Goal: Information Seeking & Learning: Compare options

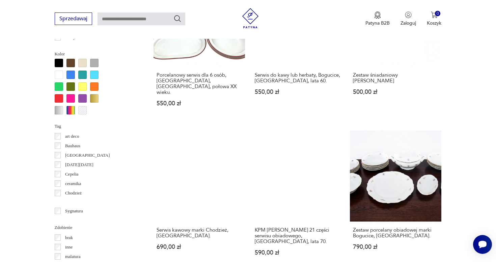
scroll to position [607, 0]
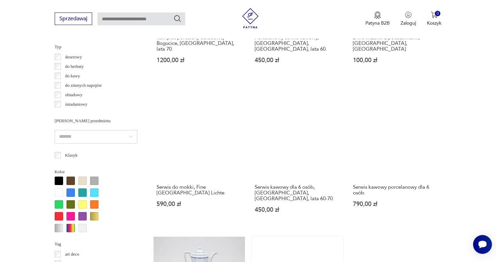
scroll to position [587, 0]
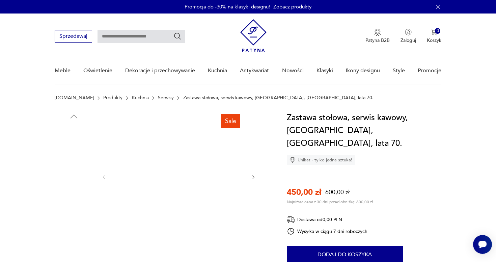
click at [215, 161] on img at bounding box center [178, 176] width 130 height 130
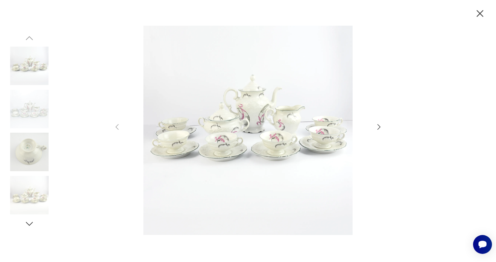
click at [375, 128] on icon "button" at bounding box center [379, 127] width 8 height 8
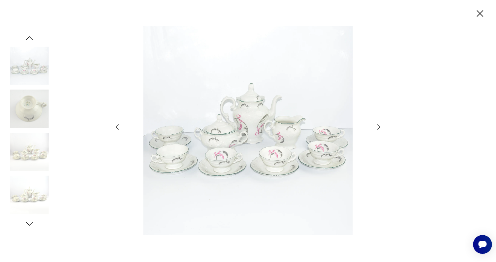
click at [376, 128] on icon "button" at bounding box center [379, 127] width 8 height 8
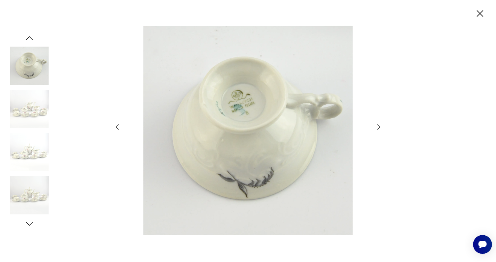
click at [378, 123] on icon "button" at bounding box center [379, 127] width 8 height 8
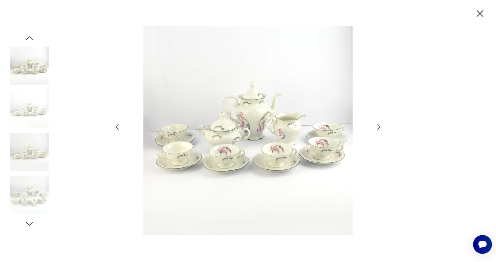
click at [478, 13] on icon "button" at bounding box center [480, 14] width 12 height 12
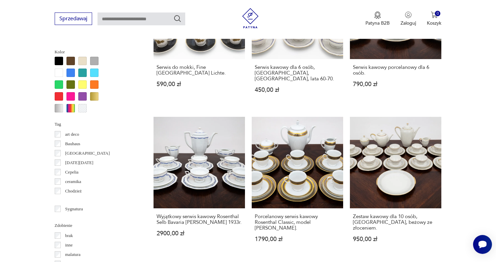
scroll to position [673, 0]
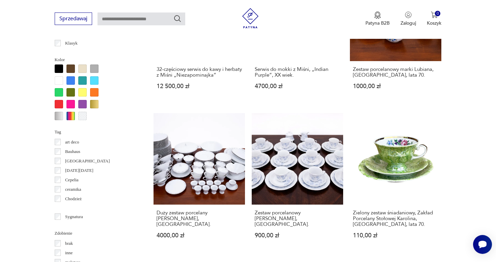
scroll to position [627, 0]
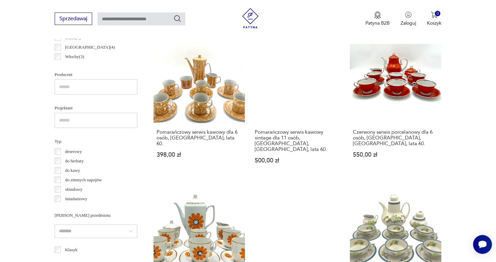
scroll to position [422, 0]
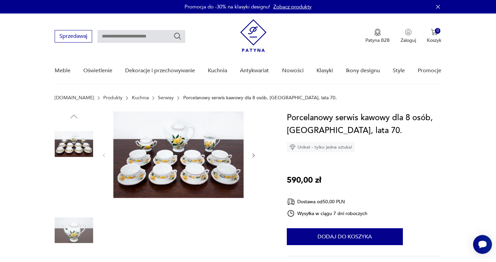
click at [224, 170] on img at bounding box center [178, 154] width 130 height 87
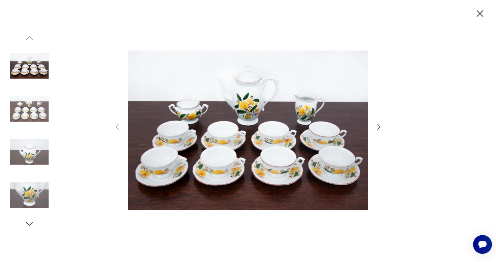
click at [376, 130] on icon "button" at bounding box center [379, 127] width 8 height 8
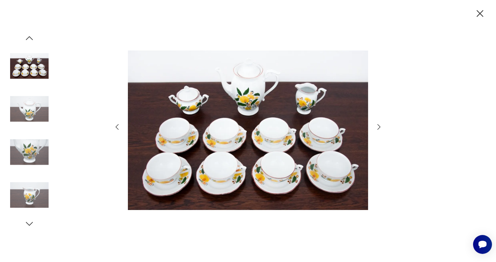
click at [376, 130] on icon "button" at bounding box center [379, 127] width 8 height 8
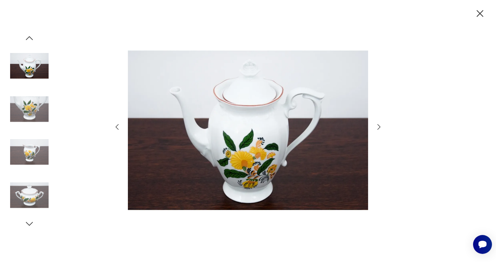
click at [376, 130] on icon "button" at bounding box center [379, 127] width 8 height 8
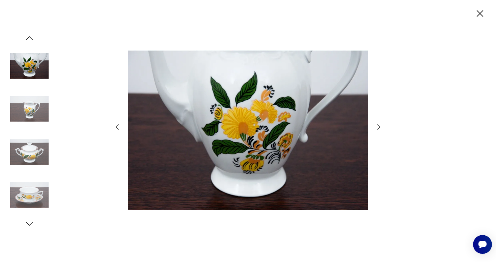
click at [376, 130] on icon "button" at bounding box center [379, 127] width 8 height 8
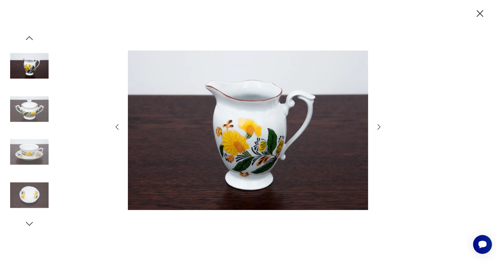
click at [376, 131] on div at bounding box center [248, 131] width 270 height 211
click at [478, 13] on icon "button" at bounding box center [480, 14] width 12 height 12
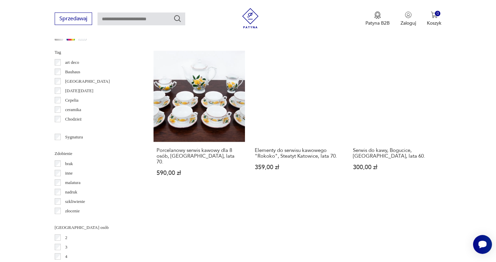
scroll to position [711, 0]
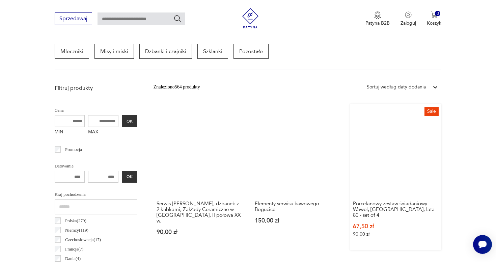
scroll to position [201, 0]
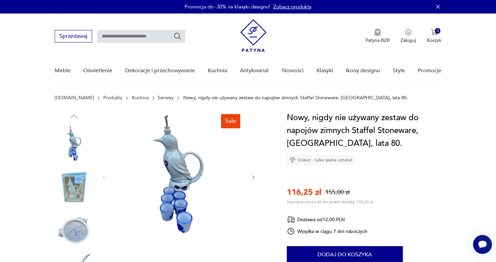
click at [252, 179] on icon "button" at bounding box center [253, 177] width 2 height 4
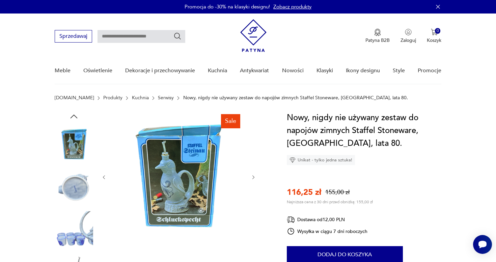
click at [253, 179] on icon "button" at bounding box center [253, 177] width 6 height 6
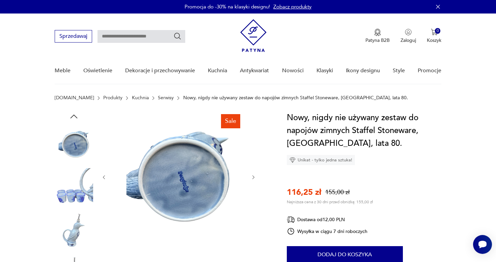
click at [254, 180] on icon "button" at bounding box center [253, 177] width 6 height 6
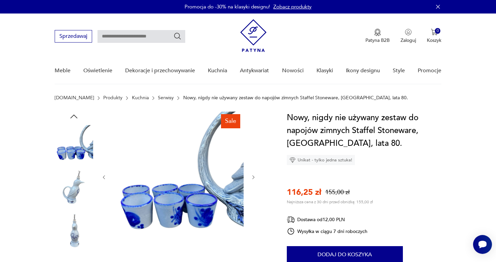
click at [254, 180] on button "button" at bounding box center [253, 177] width 6 height 7
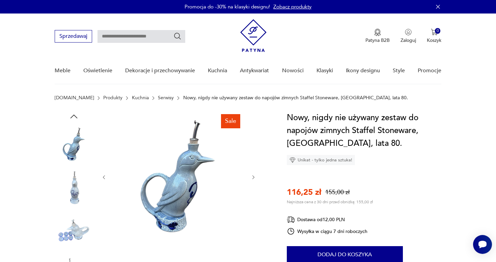
click at [254, 180] on button "button" at bounding box center [253, 177] width 6 height 7
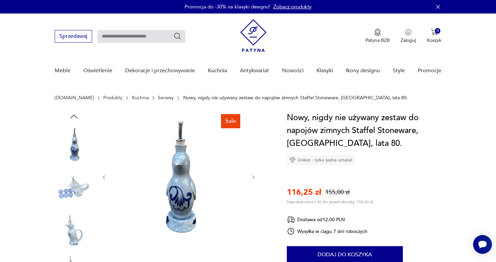
click at [254, 180] on button "button" at bounding box center [253, 177] width 6 height 7
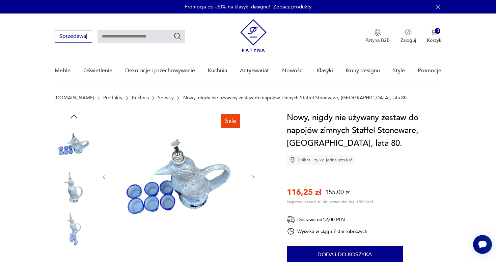
click at [254, 180] on div at bounding box center [178, 176] width 155 height 131
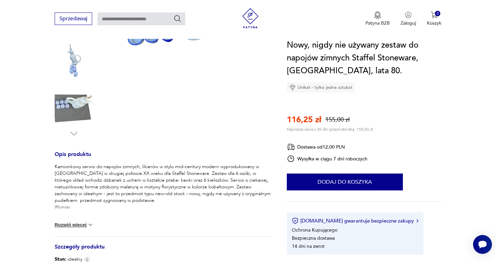
scroll to position [171, 0]
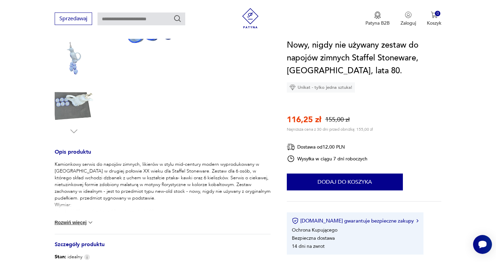
click at [86, 223] on button "Rozwiń więcej" at bounding box center [74, 222] width 39 height 7
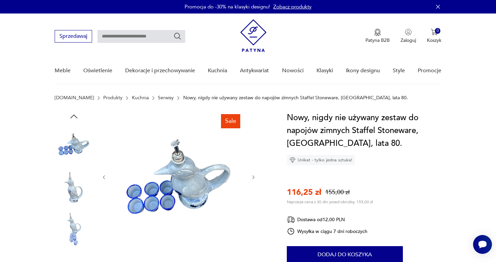
scroll to position [0, 0]
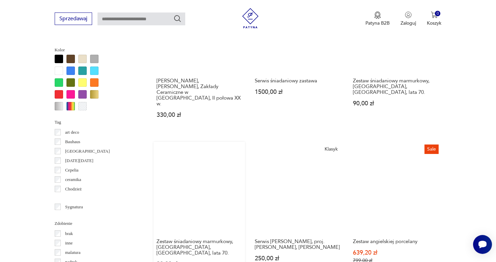
scroll to position [656, 0]
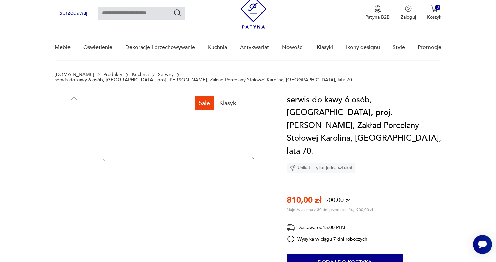
scroll to position [30, 0]
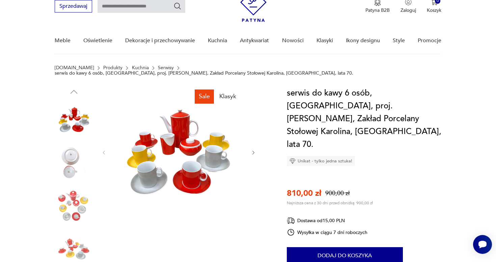
click at [254, 150] on icon "button" at bounding box center [253, 153] width 6 height 6
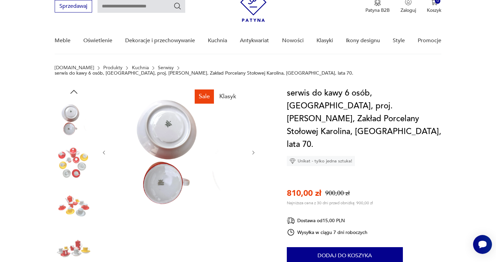
click at [254, 150] on icon "button" at bounding box center [253, 153] width 6 height 6
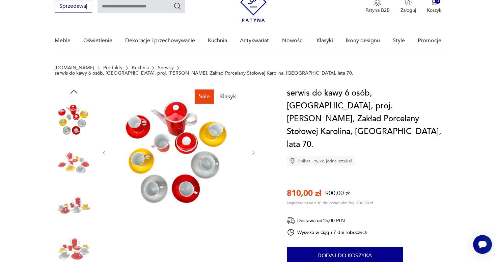
click at [254, 150] on icon "button" at bounding box center [253, 153] width 6 height 6
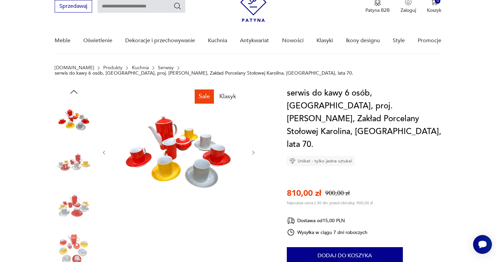
click at [254, 150] on icon "button" at bounding box center [253, 153] width 6 height 6
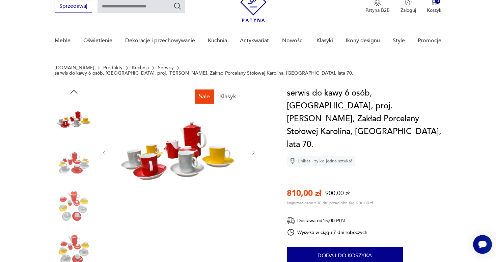
click at [254, 150] on icon "button" at bounding box center [253, 152] width 2 height 4
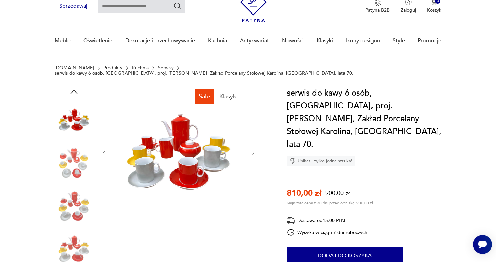
click at [254, 150] on icon "button" at bounding box center [253, 152] width 2 height 4
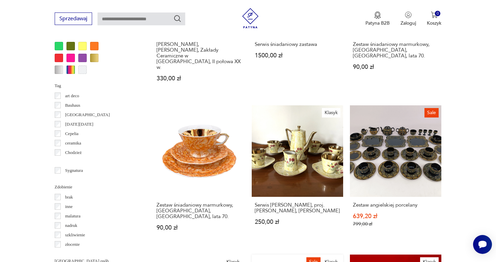
scroll to position [678, 0]
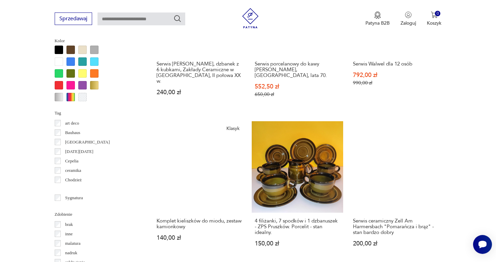
scroll to position [651, 0]
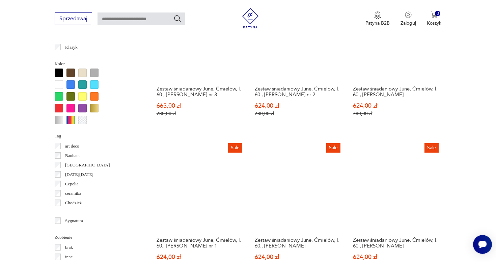
scroll to position [623, 0]
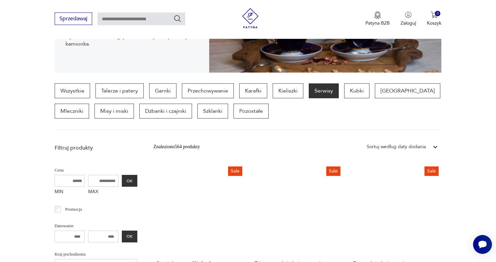
scroll to position [101, 0]
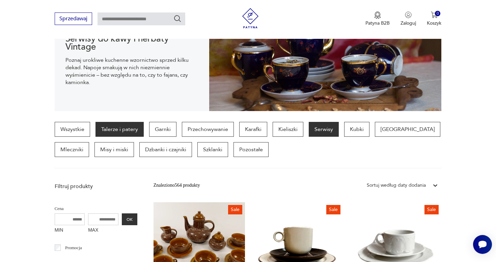
click at [105, 128] on p "Talerze i patery" at bounding box center [119, 129] width 48 height 15
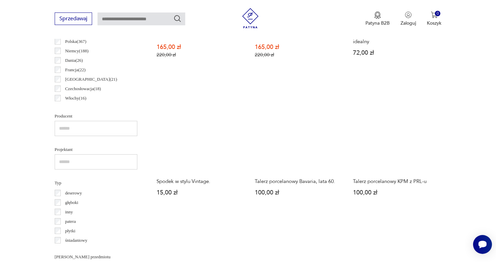
scroll to position [381, 0]
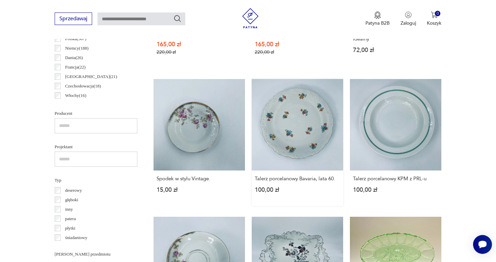
click at [251, 116] on link "Talerz porcelanowy Bavaria, lata 60. 100,00 zł" at bounding box center [296, 142] width 91 height 127
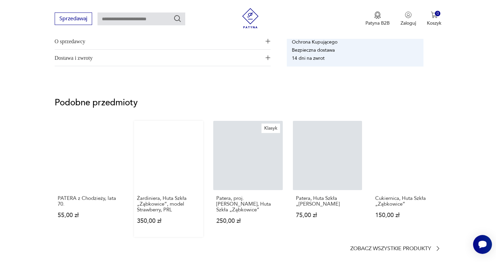
scroll to position [249, 0]
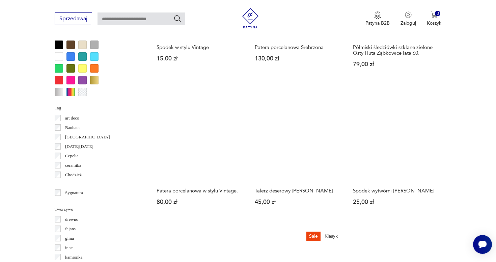
scroll to position [671, 0]
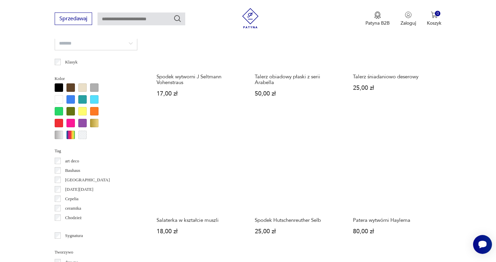
scroll to position [612, 0]
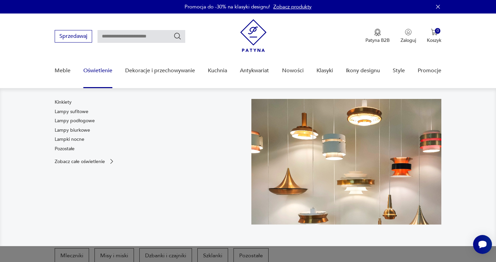
click at [100, 73] on link "Oświetlenie" at bounding box center [97, 71] width 29 height 26
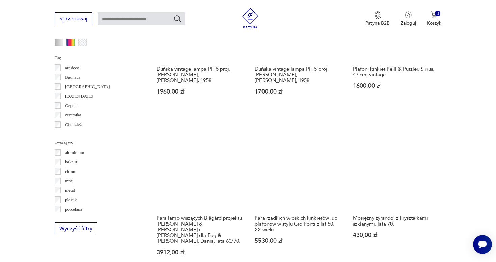
scroll to position [608, 0]
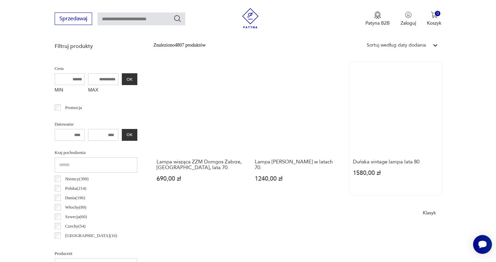
scroll to position [159, 0]
